Goal: Find specific page/section: Find specific page/section

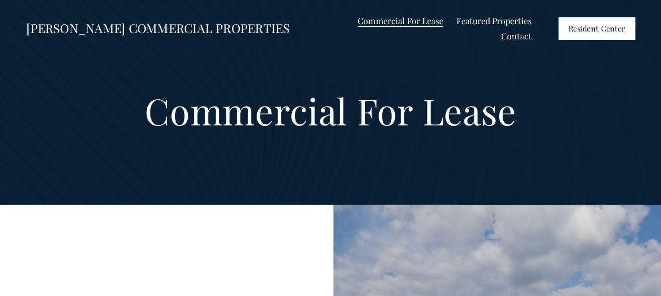
click at [0, 0] on span "Industrial / Flex For Lease" at bounding box center [0, 0] width 0 height 0
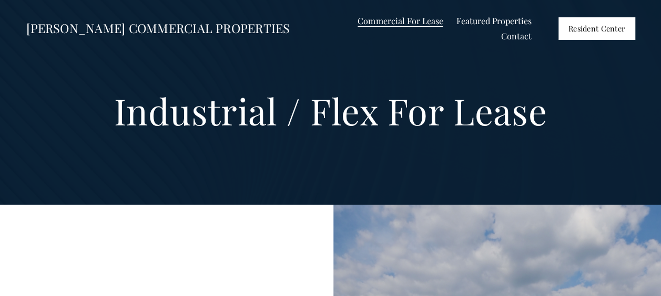
click at [588, 24] on link "Resident Center" at bounding box center [596, 28] width 76 height 22
